Goal: Task Accomplishment & Management: Use online tool/utility

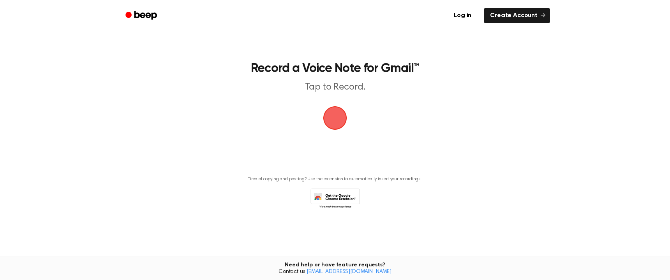
drag, startPoint x: 0, startPoint y: 0, endPoint x: 331, endPoint y: 124, distance: 353.8
click at [331, 124] on span "button" at bounding box center [335, 118] width 22 height 22
click at [469, 18] on link "Log in" at bounding box center [462, 16] width 33 height 18
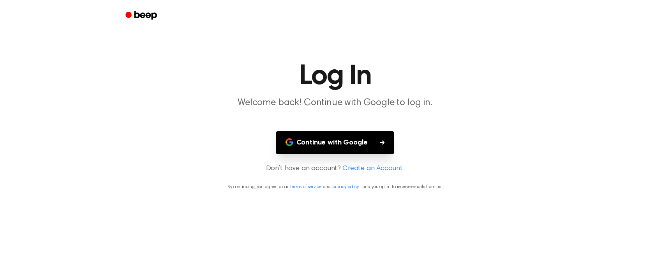
click at [354, 148] on button "Continue with Google" at bounding box center [335, 142] width 118 height 23
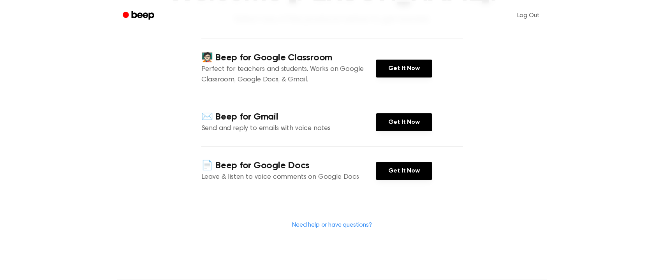
scroll to position [84, 0]
click at [396, 123] on link "Get It Now" at bounding box center [404, 122] width 56 height 18
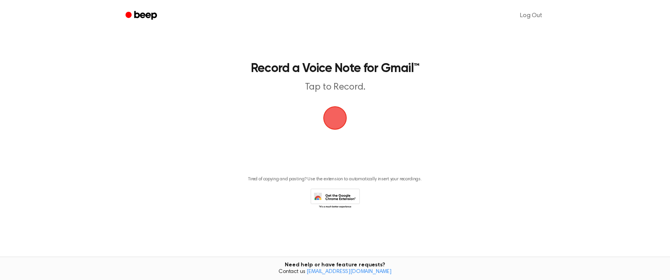
click at [333, 116] on span "button" at bounding box center [335, 118] width 22 height 22
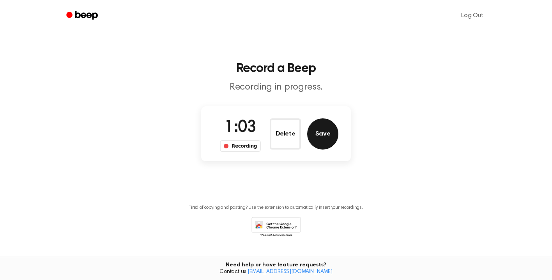
click at [331, 134] on button "Save" at bounding box center [322, 133] width 31 height 31
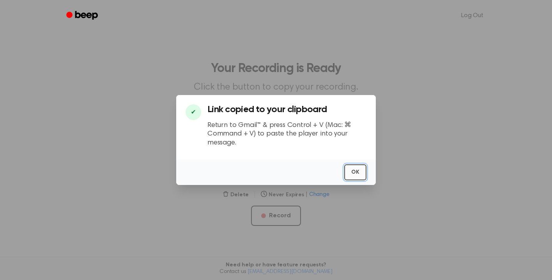
click at [358, 173] on button "OK" at bounding box center [355, 172] width 22 height 16
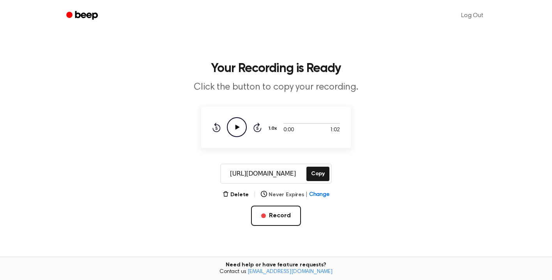
click at [323, 195] on span "Change" at bounding box center [319, 195] width 20 height 8
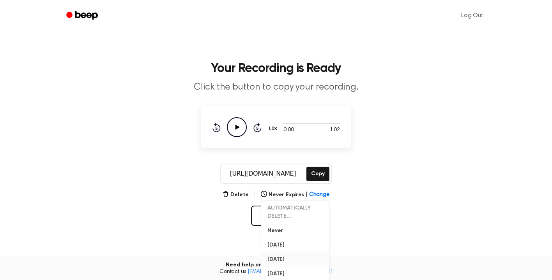
click at [289, 256] on button "In 1 Week" at bounding box center [295, 259] width 68 height 14
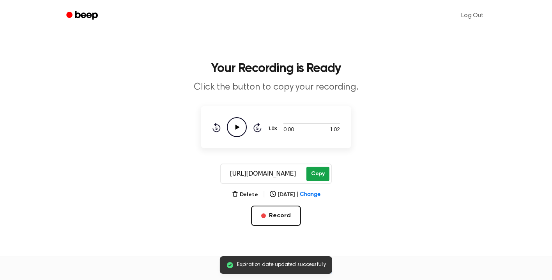
click at [319, 174] on button "Copy" at bounding box center [317, 174] width 23 height 14
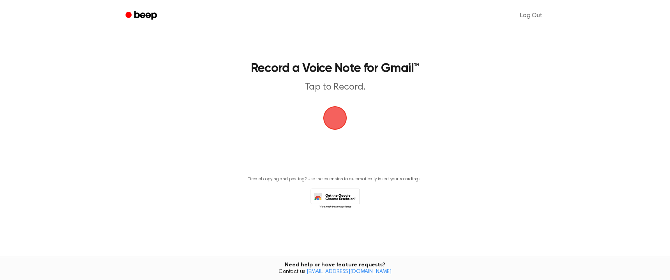
click at [334, 112] on span "button" at bounding box center [335, 118] width 22 height 22
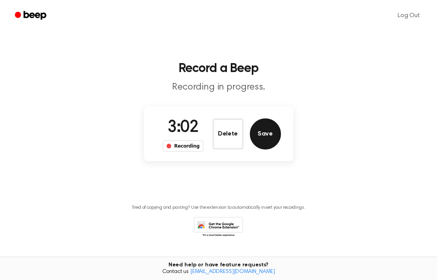
click at [268, 130] on button "Save" at bounding box center [265, 133] width 31 height 31
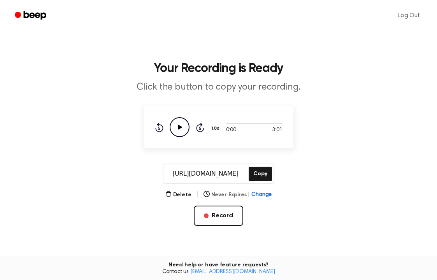
click at [257, 194] on span "Change" at bounding box center [262, 195] width 20 height 8
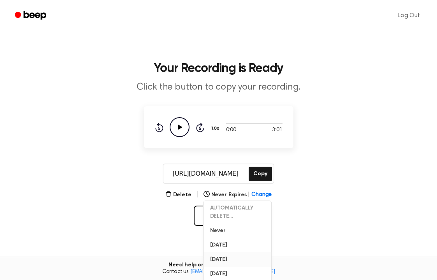
click at [240, 255] on button "In 1 Week" at bounding box center [238, 259] width 68 height 14
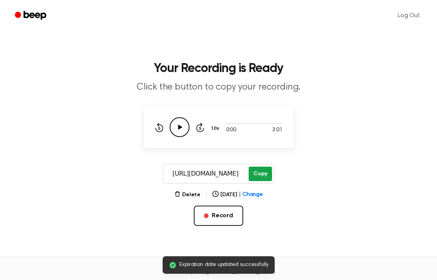
click at [264, 170] on button "Copy" at bounding box center [260, 174] width 23 height 14
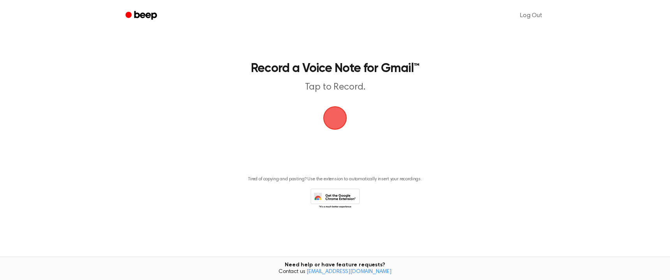
click at [341, 127] on span "button" at bounding box center [335, 118] width 22 height 22
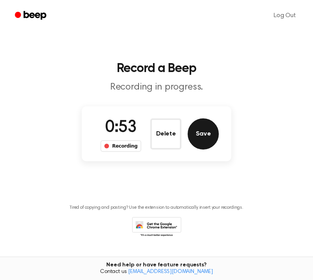
click at [210, 134] on button "Save" at bounding box center [203, 133] width 31 height 31
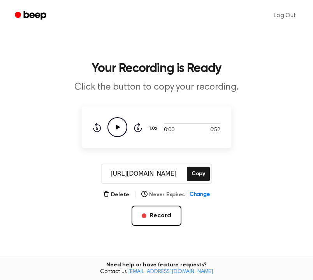
click at [195, 197] on span "Change" at bounding box center [200, 195] width 20 height 8
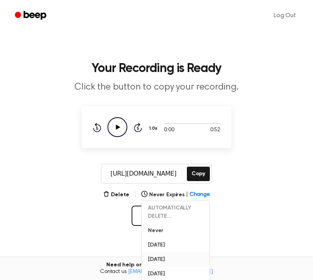
drag, startPoint x: 169, startPoint y: 260, endPoint x: 203, endPoint y: 157, distance: 108.6
click at [169, 257] on button "[DATE]" at bounding box center [176, 259] width 68 height 14
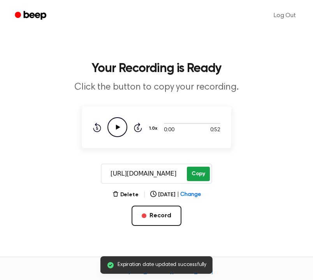
click at [204, 173] on button "Copy" at bounding box center [198, 174] width 23 height 14
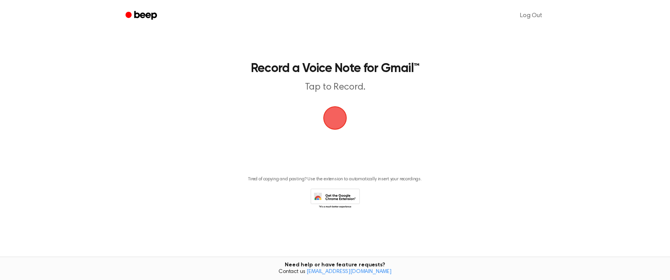
drag, startPoint x: 356, startPoint y: 201, endPoint x: 331, endPoint y: 126, distance: 78.8
click at [331, 126] on span "button" at bounding box center [335, 118] width 22 height 22
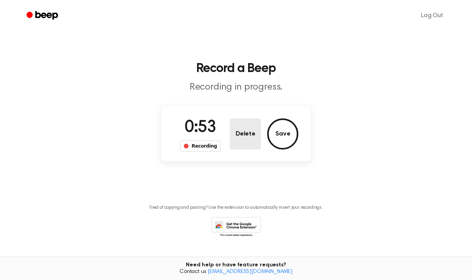
click at [234, 130] on button "Delete" at bounding box center [245, 133] width 31 height 31
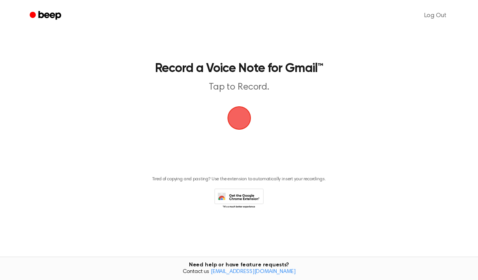
click at [236, 116] on span "button" at bounding box center [239, 118] width 22 height 22
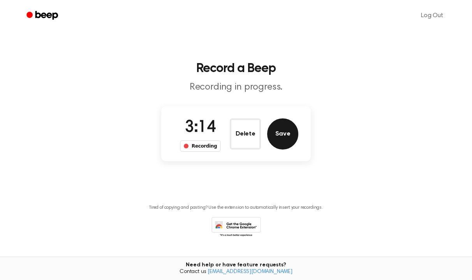
click at [293, 140] on button "Save" at bounding box center [282, 133] width 31 height 31
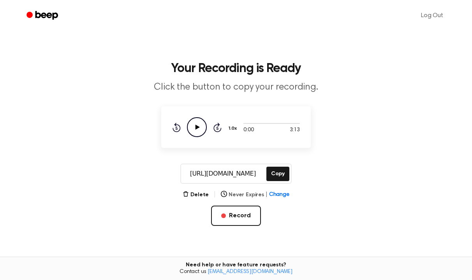
click at [278, 194] on span "Change" at bounding box center [279, 195] width 20 height 8
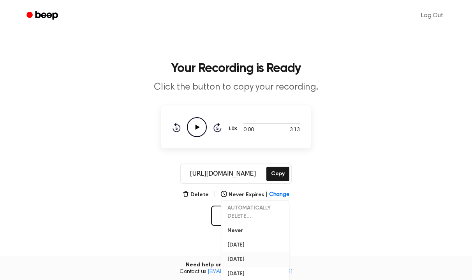
click at [252, 259] on button "[DATE]" at bounding box center [255, 259] width 68 height 14
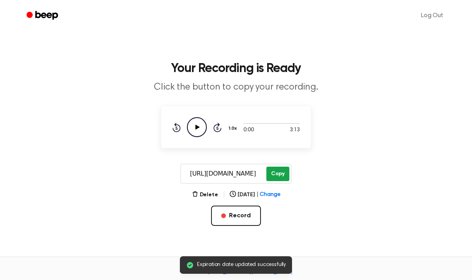
click at [283, 173] on button "Copy" at bounding box center [277, 174] width 23 height 14
